Goal: Book appointment/travel/reservation

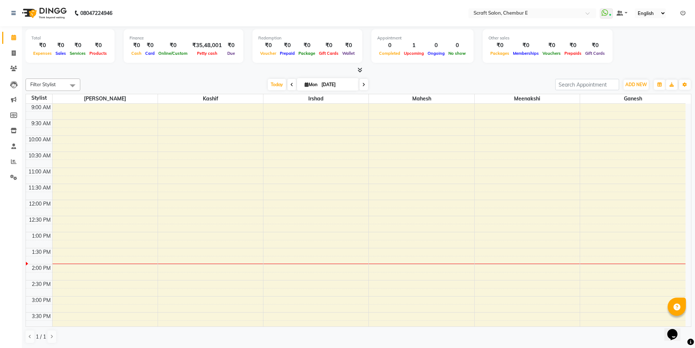
scroll to position [161, 0]
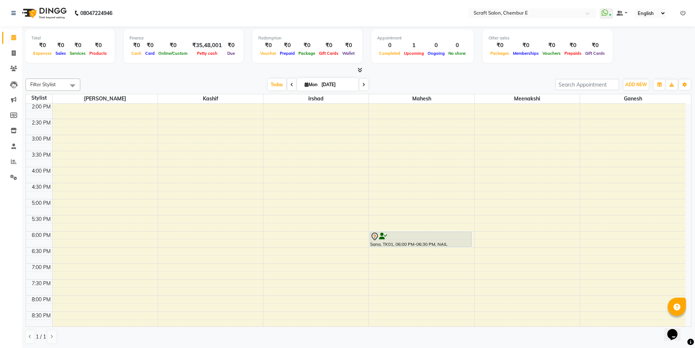
click at [210, 132] on div "9:00 AM 9:30 AM 10:00 AM 10:30 AM 11:00 AM 11:30 AM 12:00 PM 12:30 PM 1:00 PM 1…" at bounding box center [356, 150] width 660 height 417
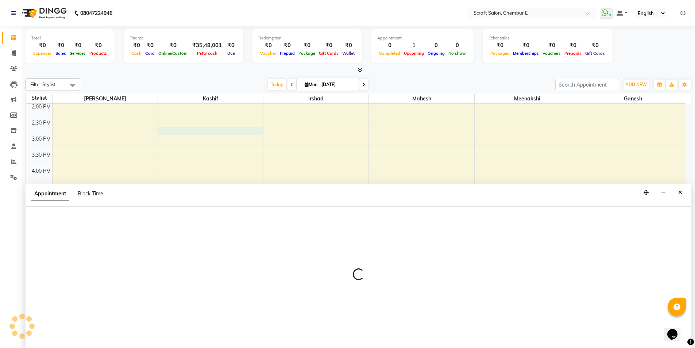
scroll to position [0, 0]
select select "24787"
select select "885"
select select "tentative"
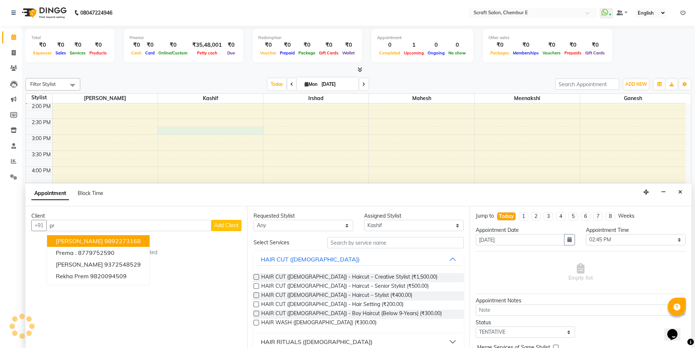
type input "p"
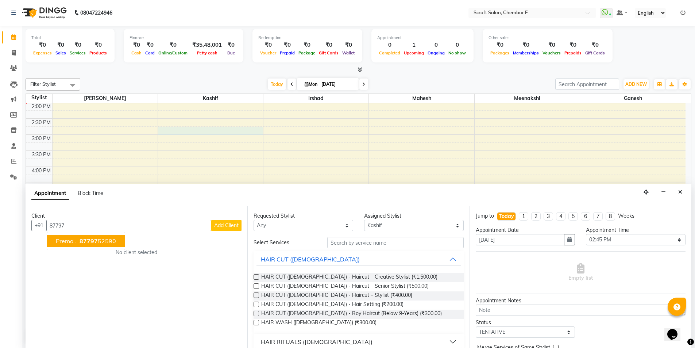
click at [100, 241] on ngb-highlight "87797 52590" at bounding box center [97, 240] width 38 height 7
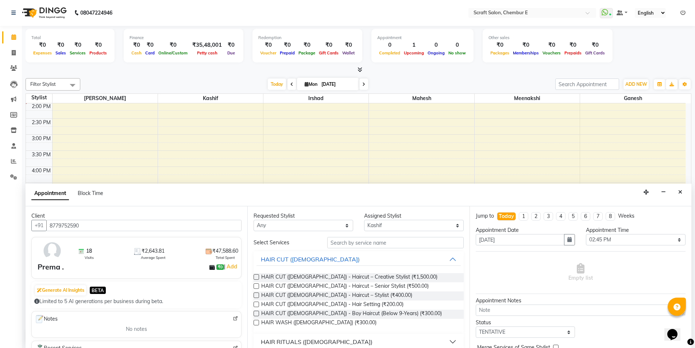
type input "8779752590"
click at [341, 248] on input "text" at bounding box center [395, 242] width 137 height 11
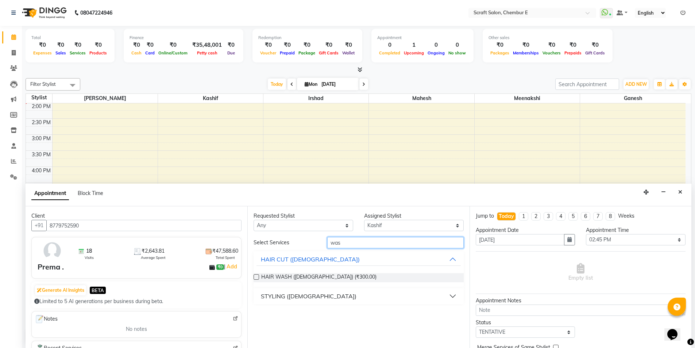
type input "was"
click at [304, 304] on div "STYLING ([DEMOGRAPHIC_DATA])" at bounding box center [359, 296] width 210 height 16
click at [301, 299] on div "STYLING ([DEMOGRAPHIC_DATA])" at bounding box center [309, 296] width 96 height 9
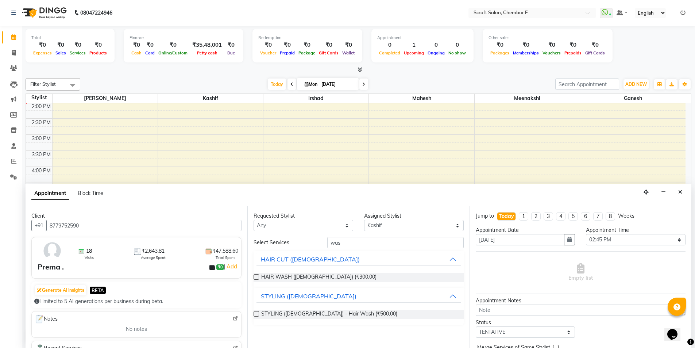
click at [257, 312] on label at bounding box center [256, 313] width 5 height 5
click at [257, 312] on input "checkbox" at bounding box center [256, 314] width 5 height 5
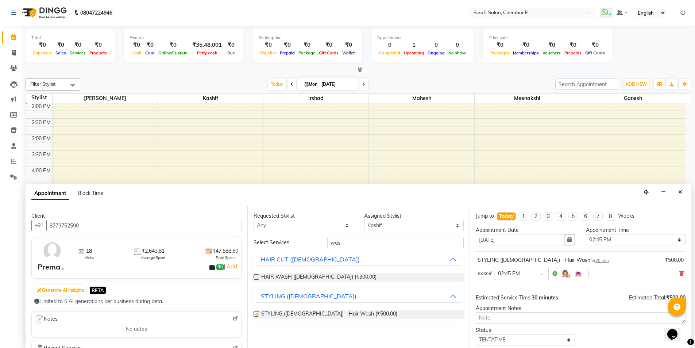
checkbox input "false"
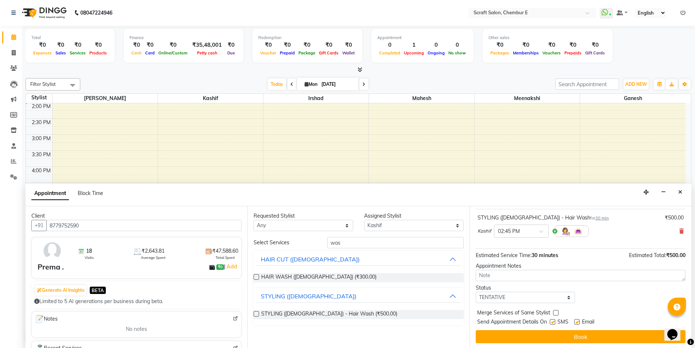
scroll to position [43, 0]
click at [576, 322] on label at bounding box center [577, 320] width 5 height 5
click at [576, 322] on input "checkbox" at bounding box center [577, 321] width 5 height 5
checkbox input "false"
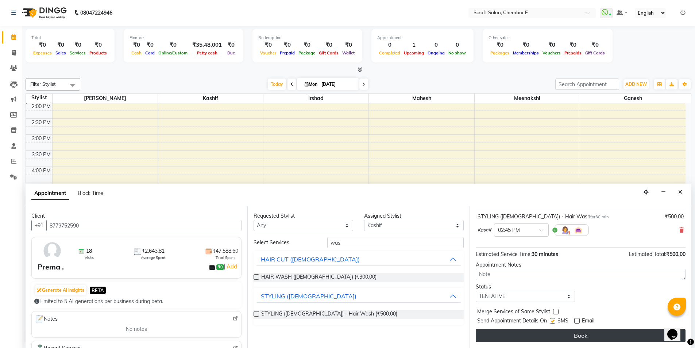
click at [572, 340] on button "Book" at bounding box center [581, 335] width 210 height 13
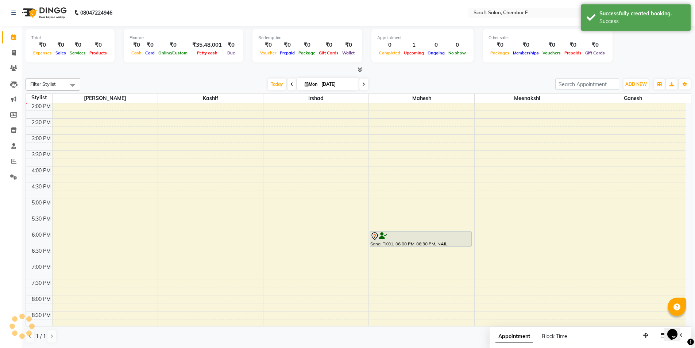
scroll to position [0, 0]
